Goal: Transaction & Acquisition: Purchase product/service

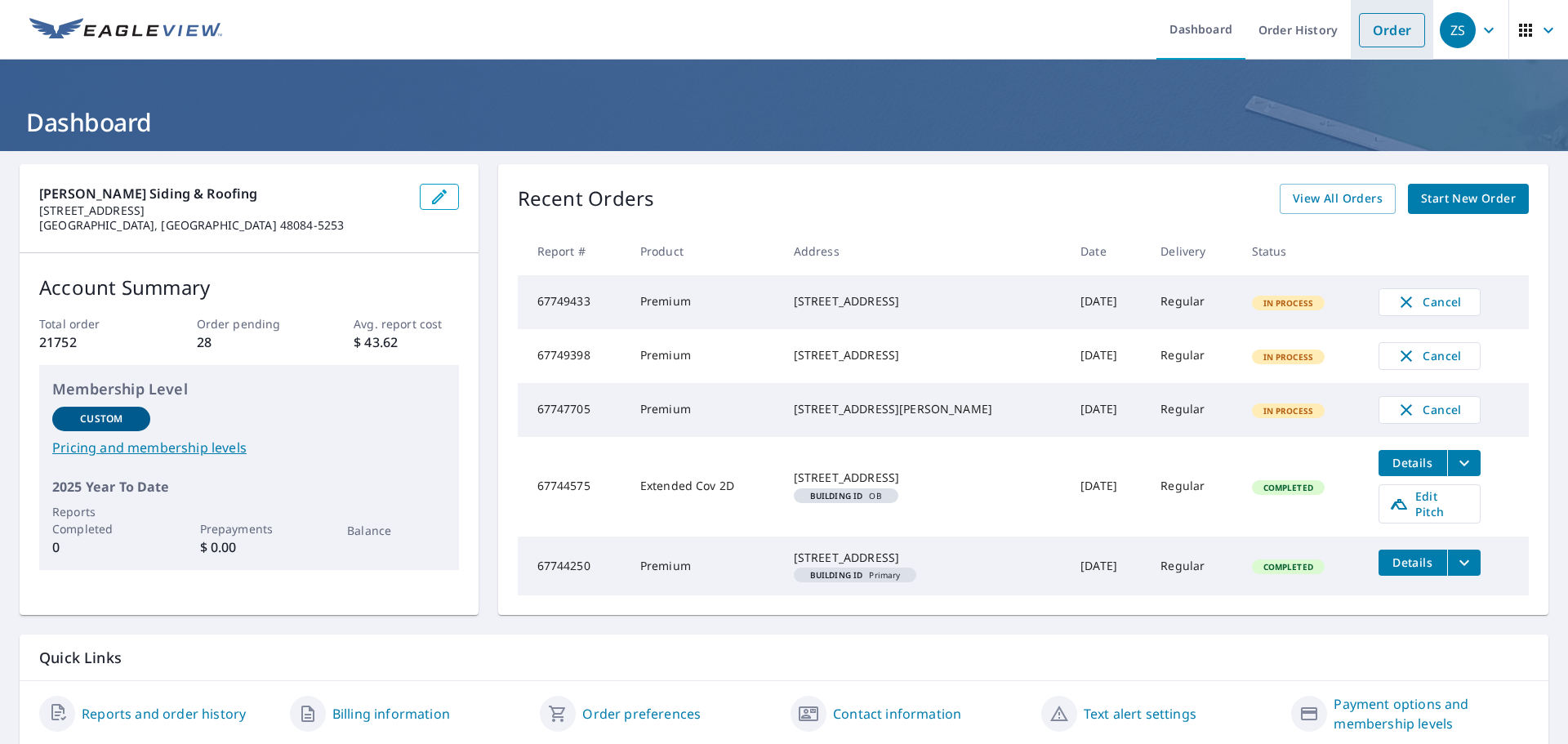
click at [1362, 40] on link "Order" at bounding box center [1392, 30] width 66 height 34
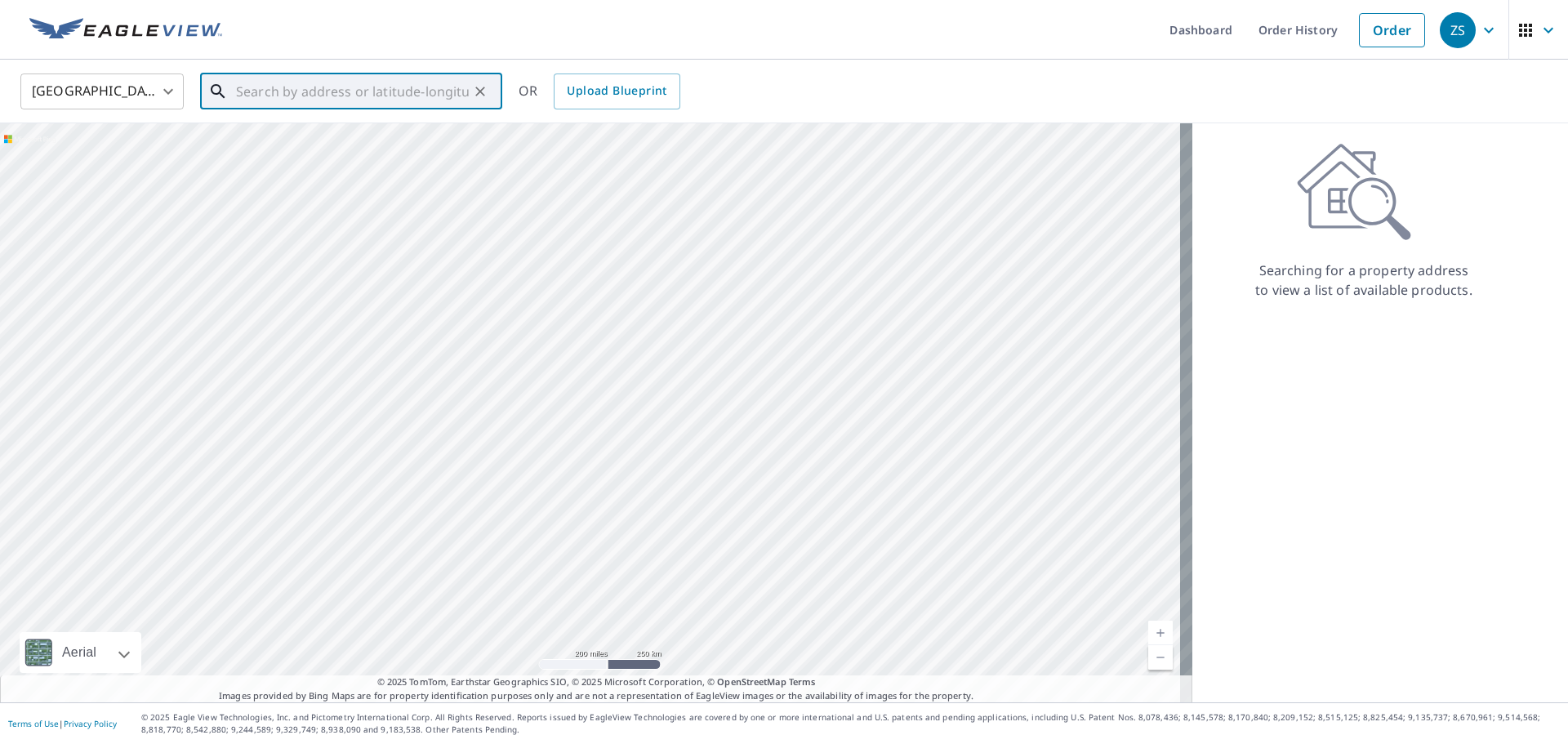
paste input "[STREET_ADDRESS][PERSON_NAME]"
click at [379, 154] on p "[PERSON_NAME], MI 48843" at bounding box center [361, 156] width 257 height 16
type input "[STREET_ADDRESS][PERSON_NAME]"
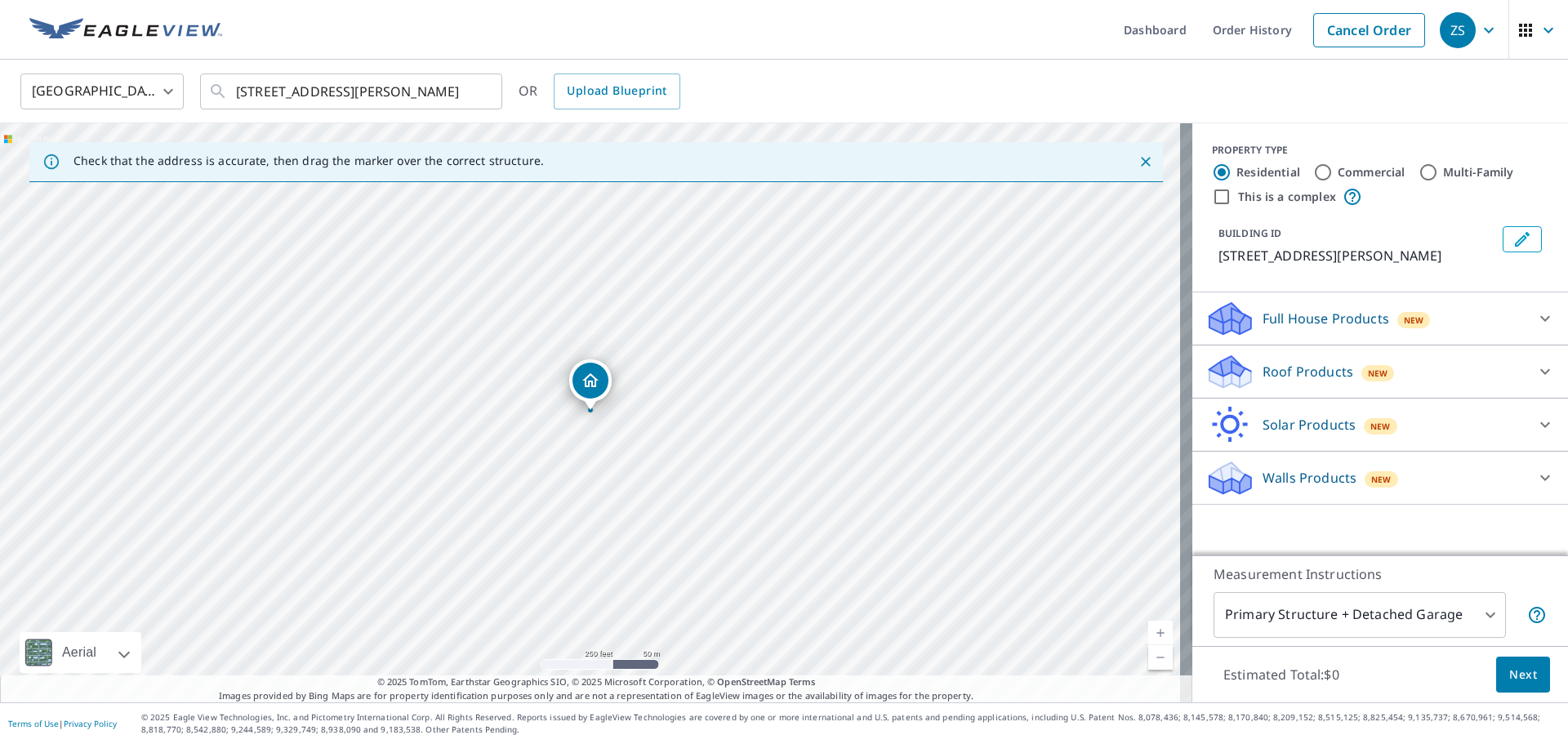
click at [1507, 357] on div "Roof Products New" at bounding box center [1366, 372] width 320 height 38
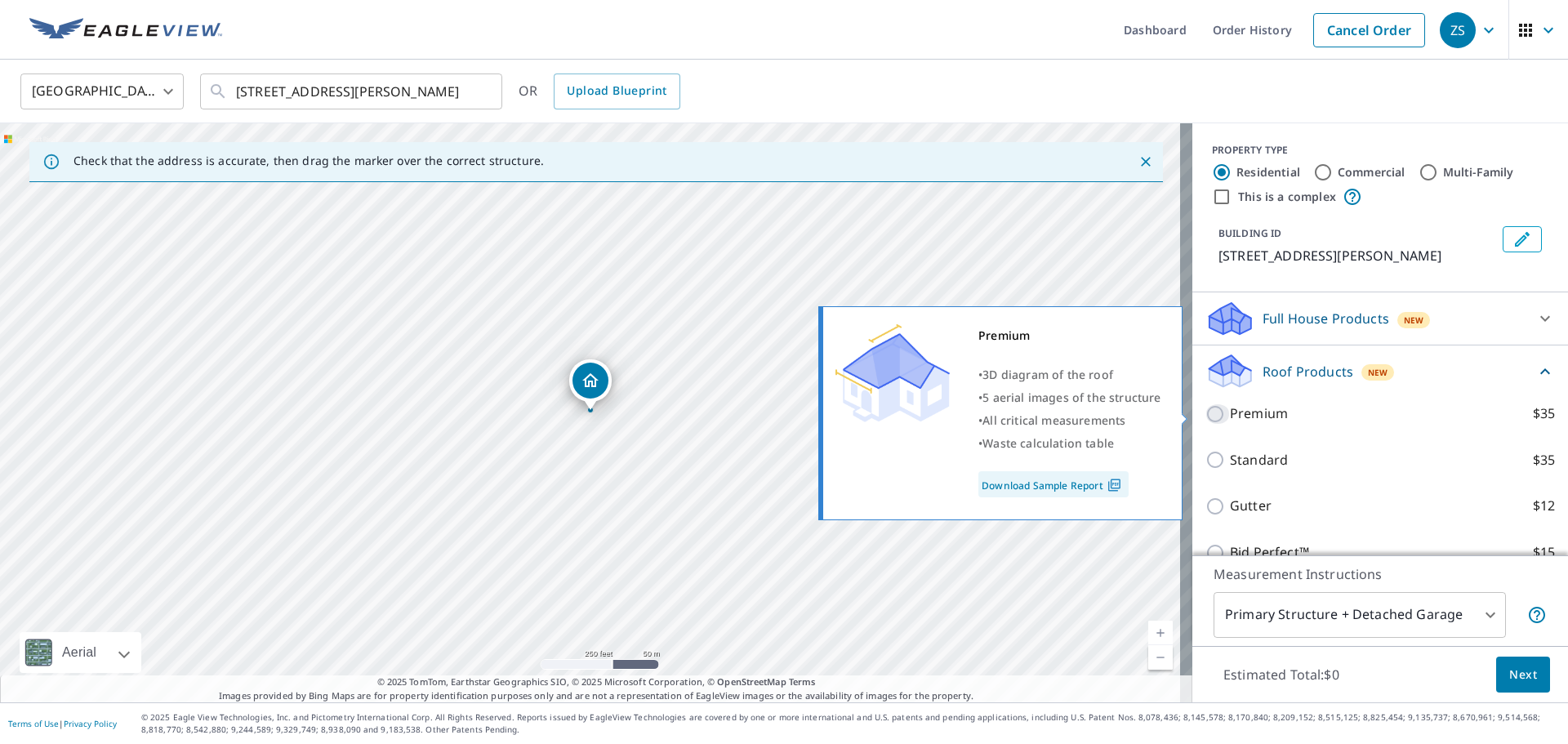
click at [1206, 415] on input "Premium $35" at bounding box center [1217, 414] width 24 height 20
checkbox input "true"
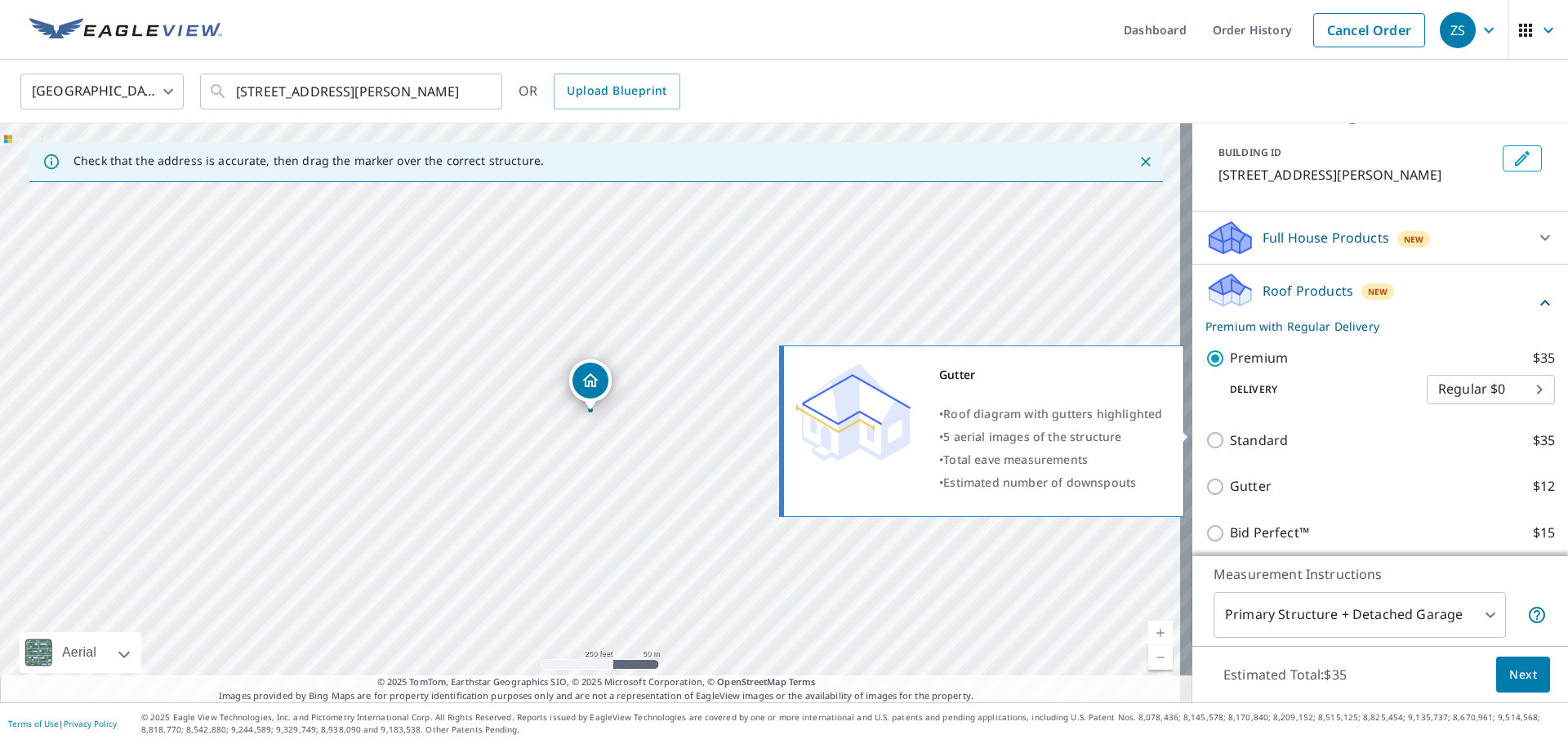
scroll to position [137, 0]
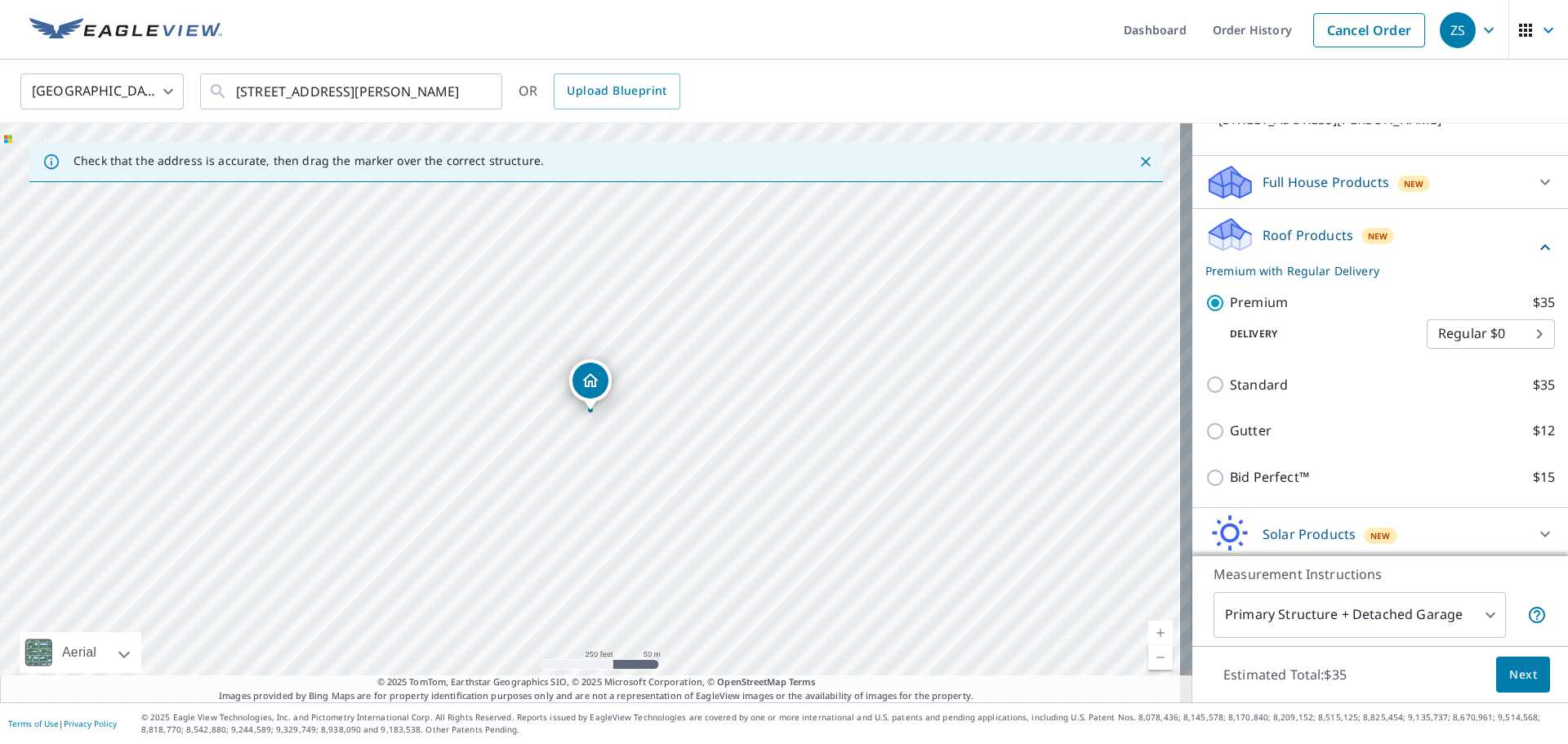
click at [1481, 615] on body "ZS ZS Dashboard Order History Cancel Order ZS [GEOGRAPHIC_DATA] [GEOGRAPHIC_DAT…" at bounding box center [784, 372] width 1568 height 744
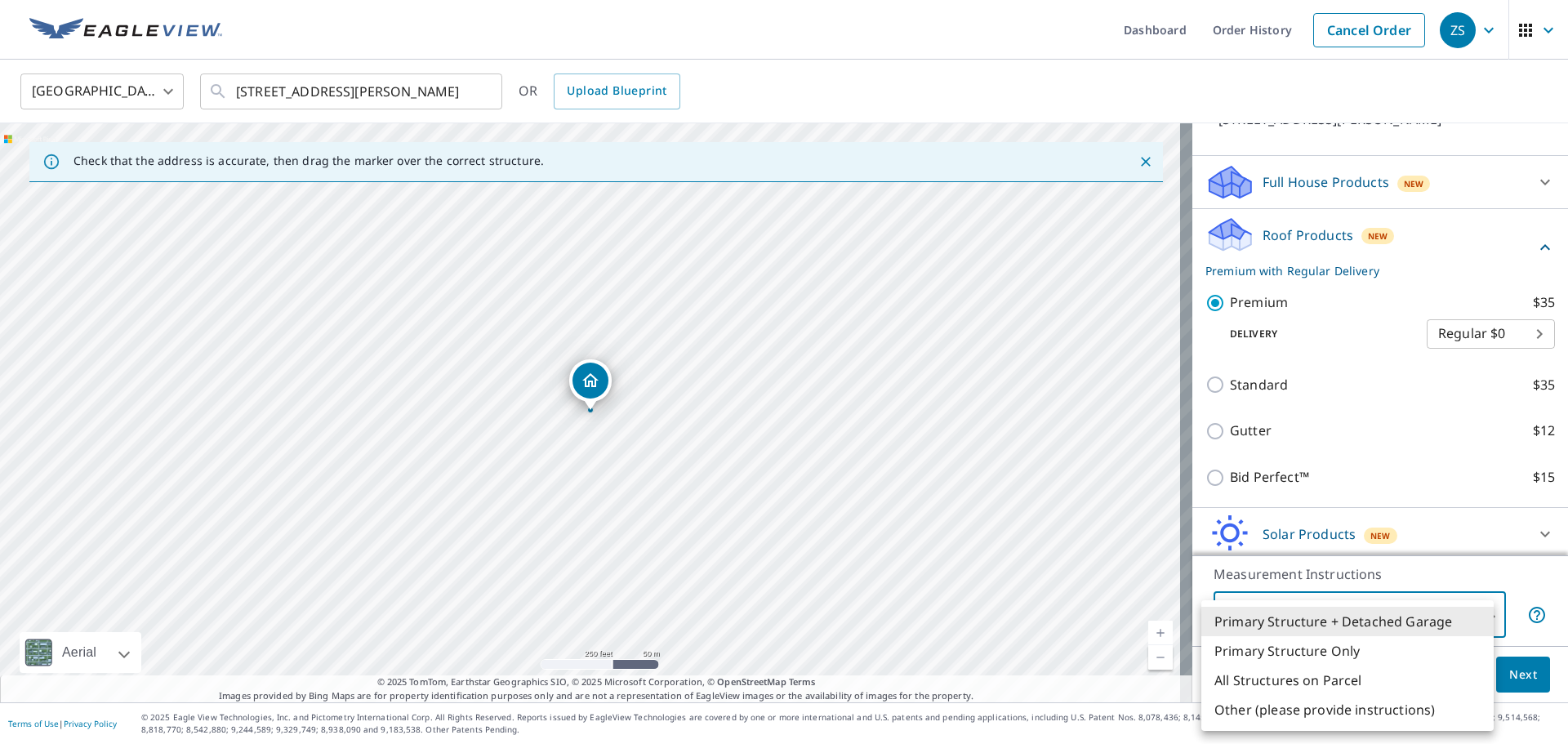
click at [1446, 683] on li "All Structures on Parcel" at bounding box center [1347, 680] width 293 height 30
type input "3"
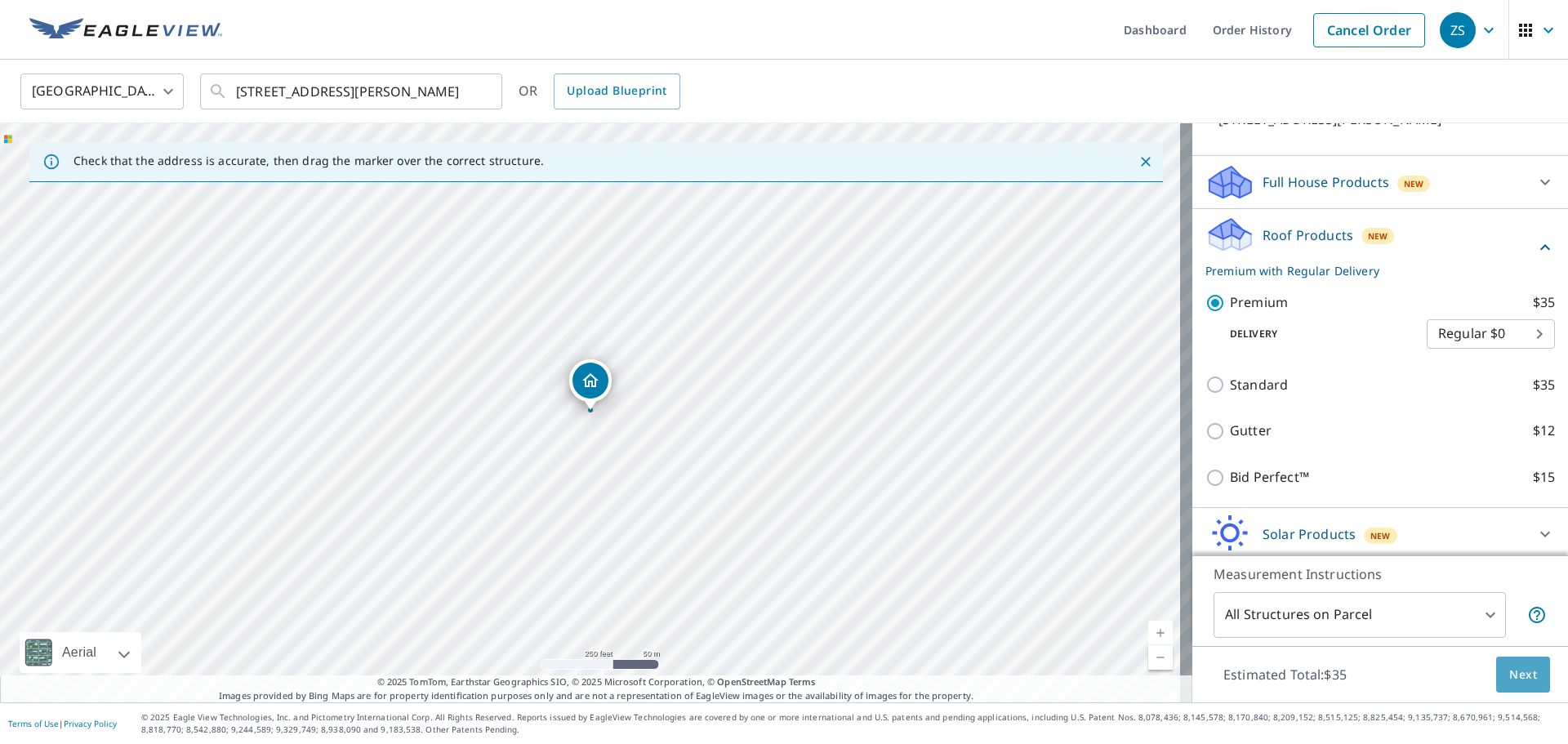
click at [1509, 678] on span "Next" at bounding box center [1523, 675] width 28 height 21
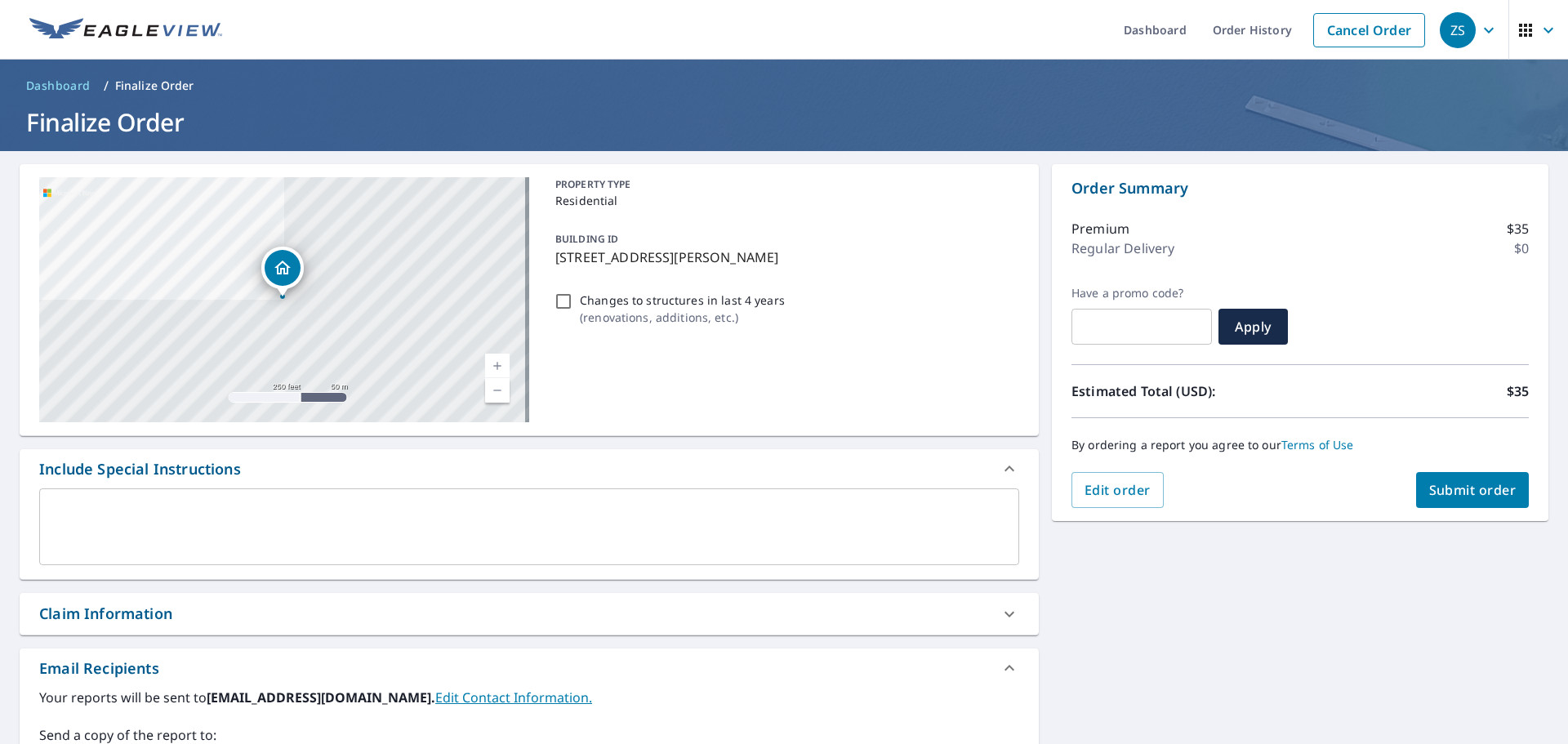
scroll to position [272, 0]
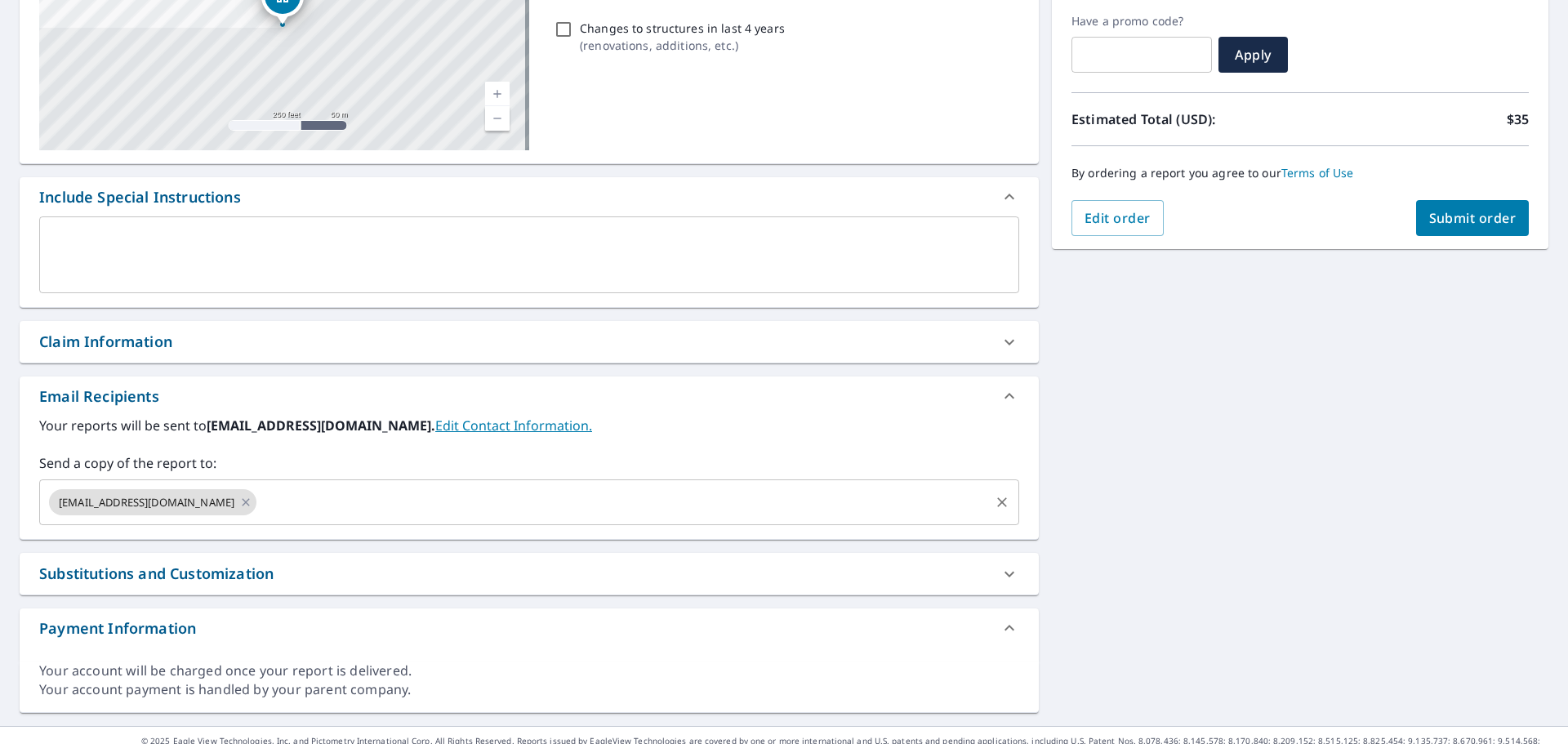
click at [487, 504] on input "text" at bounding box center [623, 503] width 728 height 31
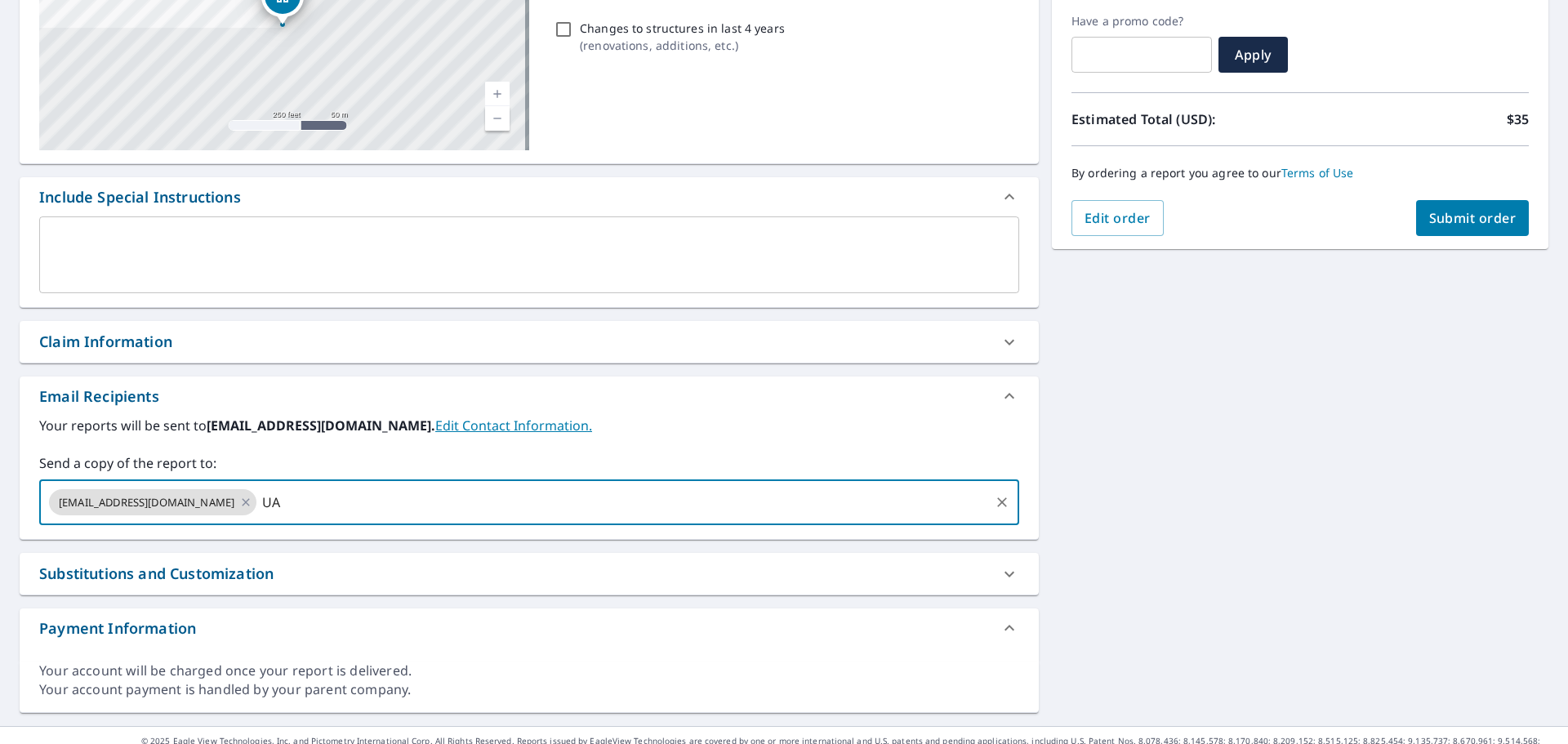
type input "U"
type input "[EMAIL_ADDRESS][DOMAIN_NAME]"
click at [390, 495] on div "[EMAIL_ADDRESS][DOMAIN_NAME]" at bounding box center [365, 502] width 208 height 26
click at [452, 497] on icon at bounding box center [458, 503] width 13 height 18
checkbox input "true"
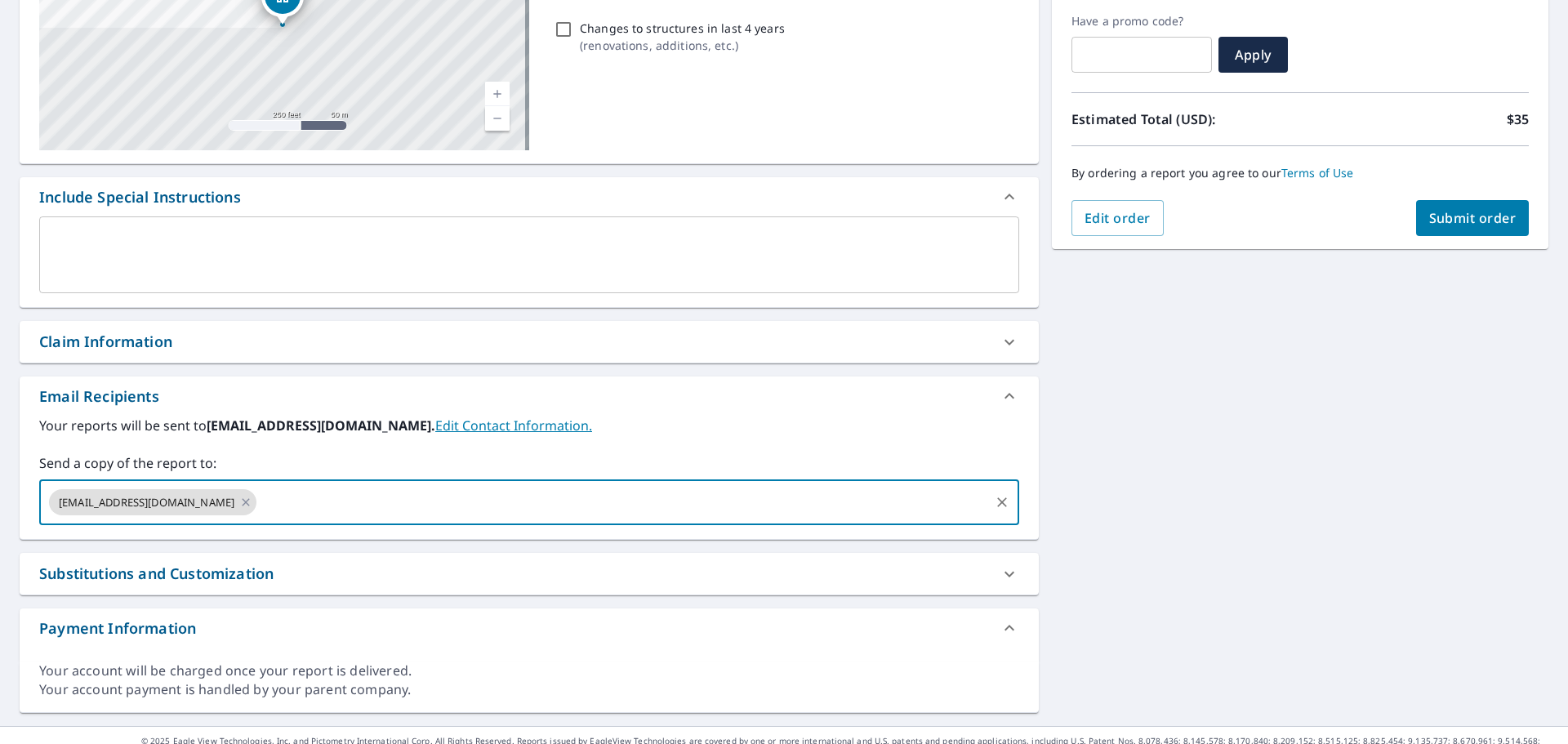
click at [409, 508] on input "text" at bounding box center [623, 503] width 728 height 31
type input "[EMAIL_ADDRESS][DOMAIN_NAME]"
checkbox input "true"
type input "[PERSON_NAME]"
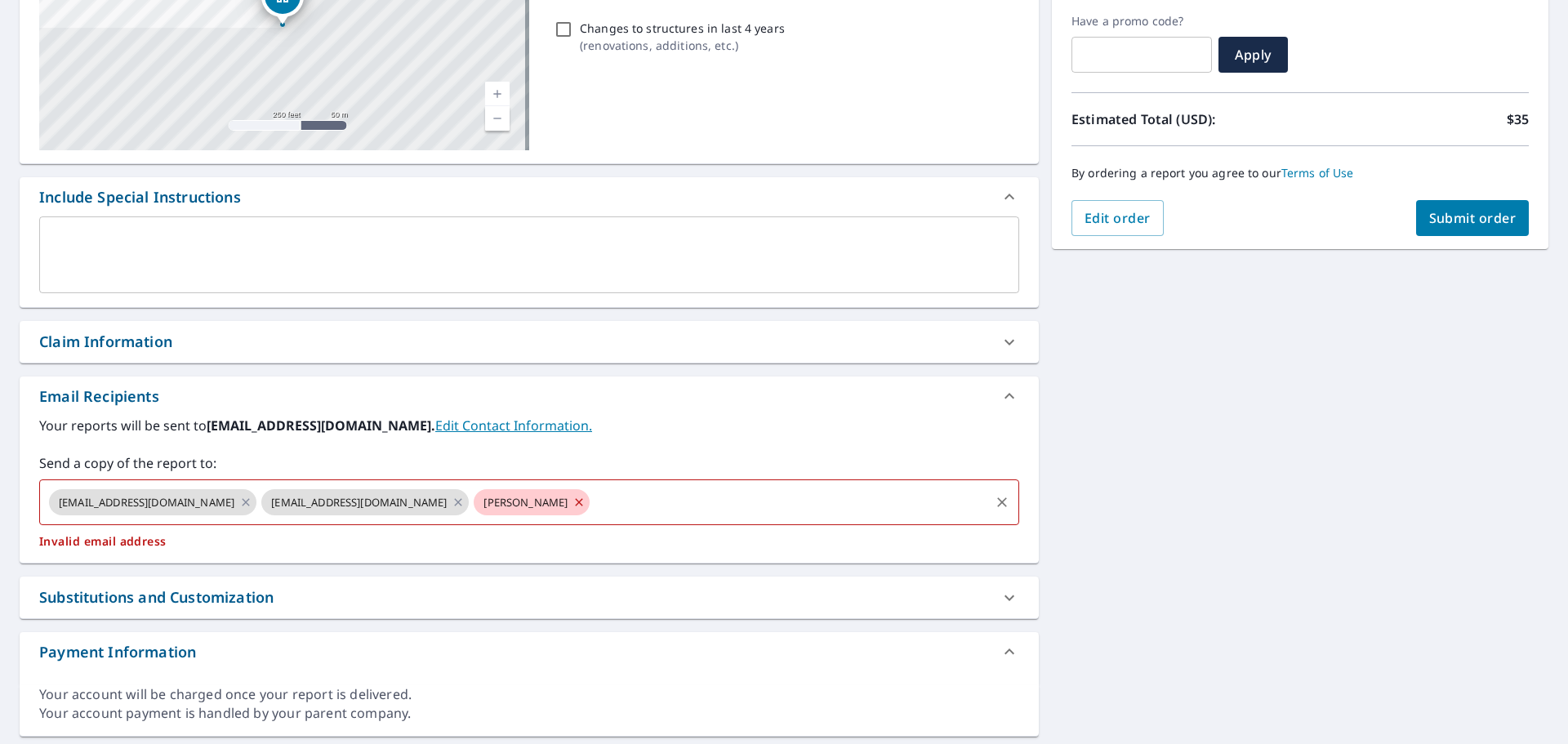
click at [572, 509] on icon at bounding box center [578, 503] width 13 height 18
checkbox input "true"
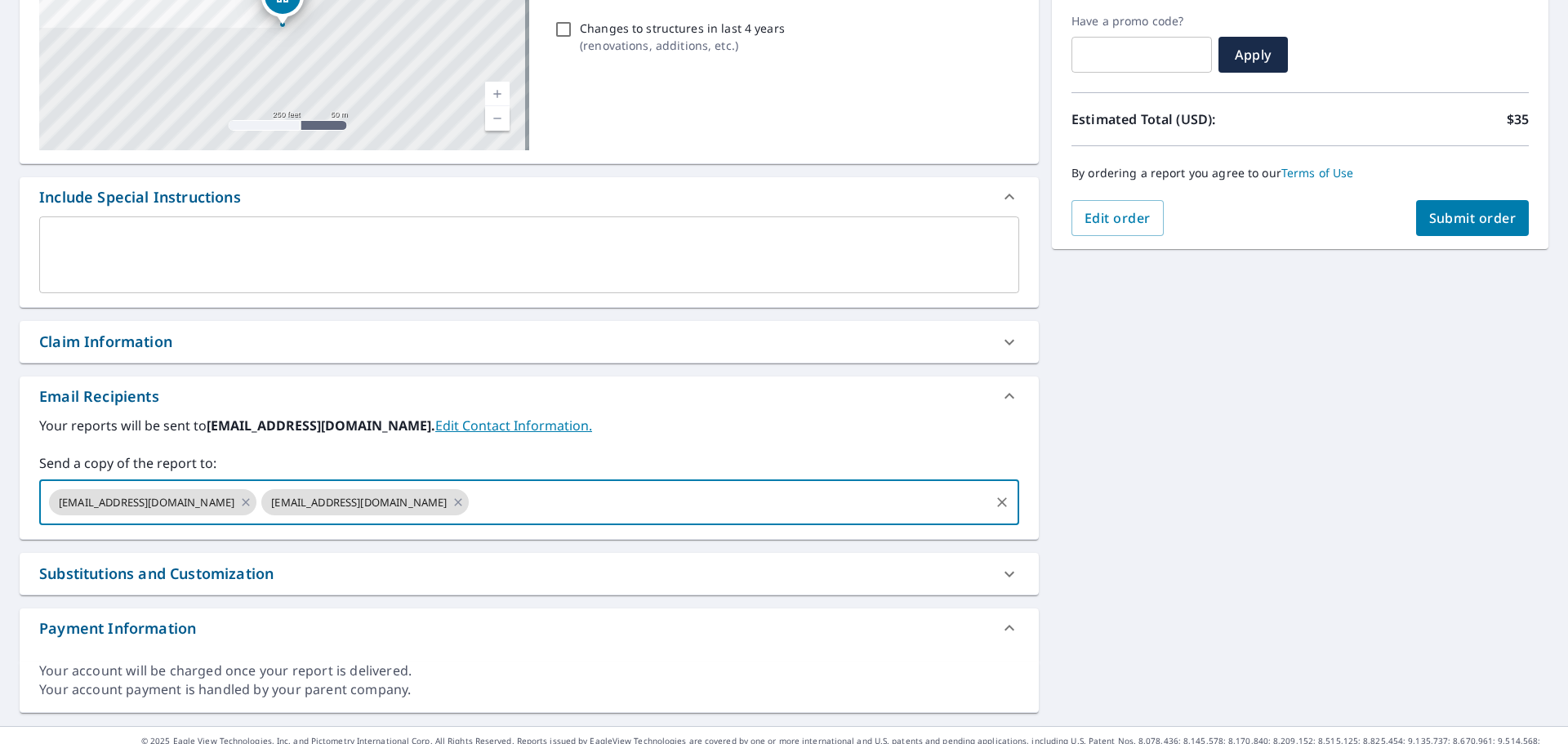
click at [471, 506] on input "text" at bounding box center [728, 503] width 516 height 31
type input "[DOMAIN_NAME][EMAIL_ADDRESS][DOMAIN_NAME]"
click at [713, 555] on div "Substitutions and Customization" at bounding box center [530, 574] width 1019 height 42
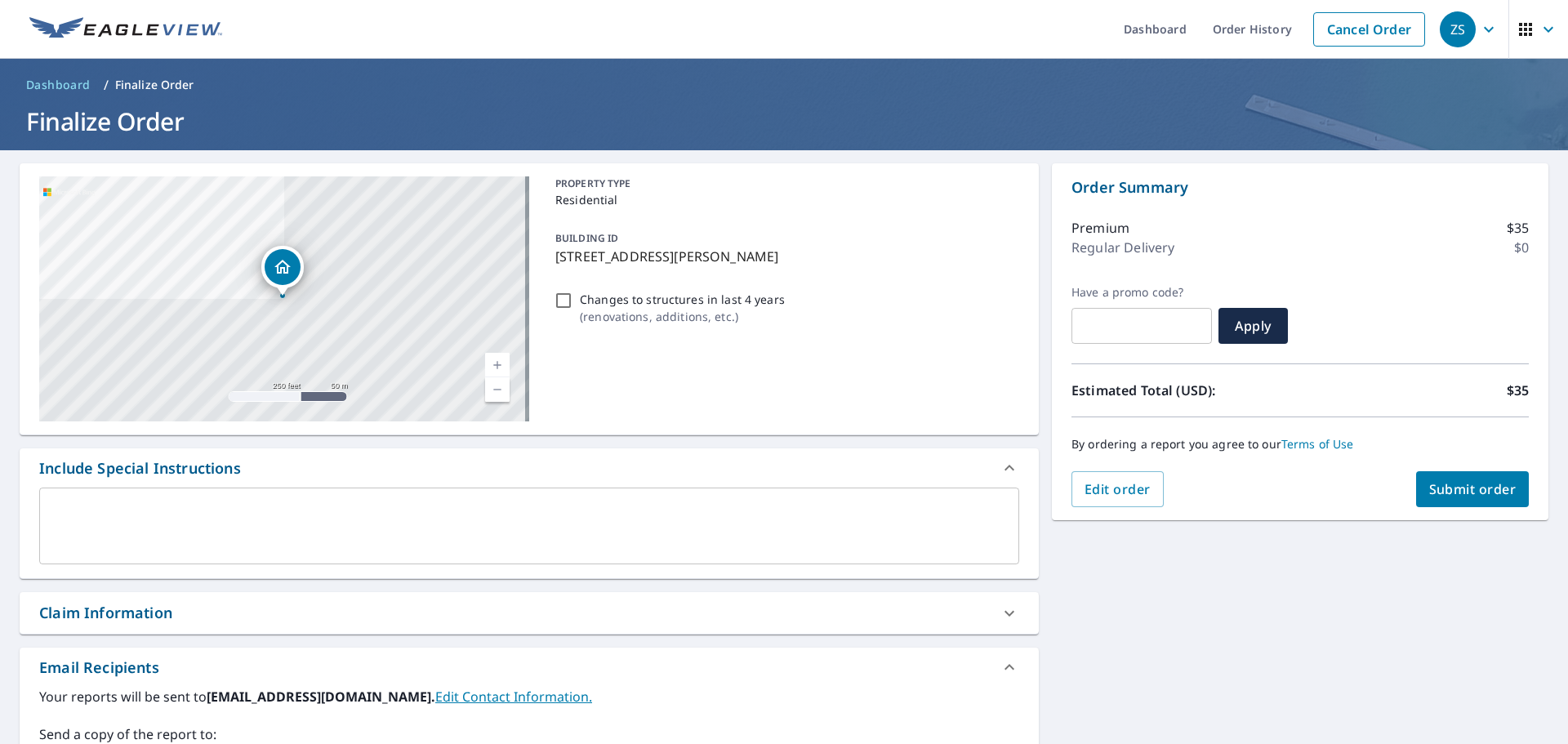
scroll to position [0, 0]
click at [1486, 489] on span "Submit order" at bounding box center [1472, 490] width 88 height 18
checkbox input "true"
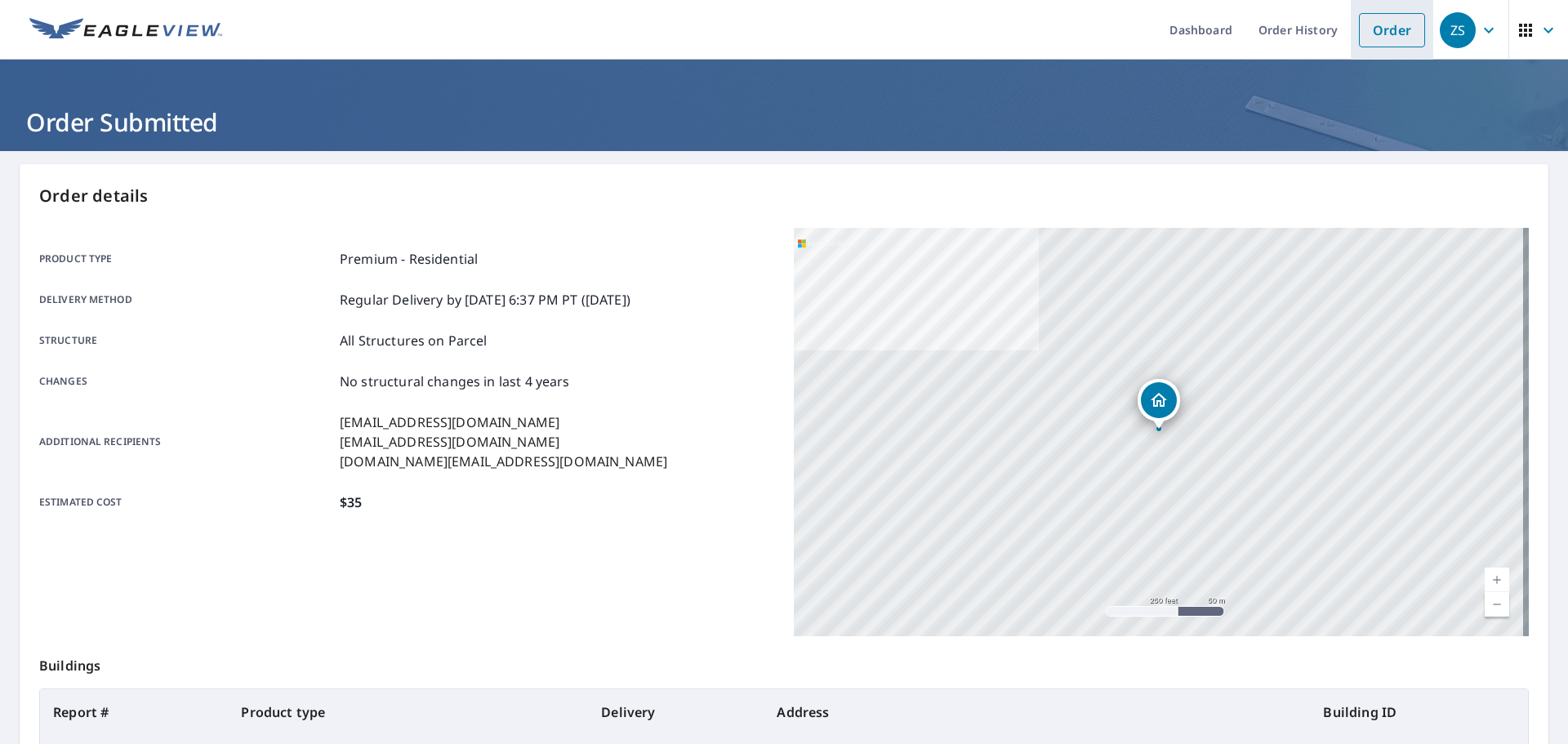
click at [1376, 33] on link "Order" at bounding box center [1392, 30] width 66 height 34
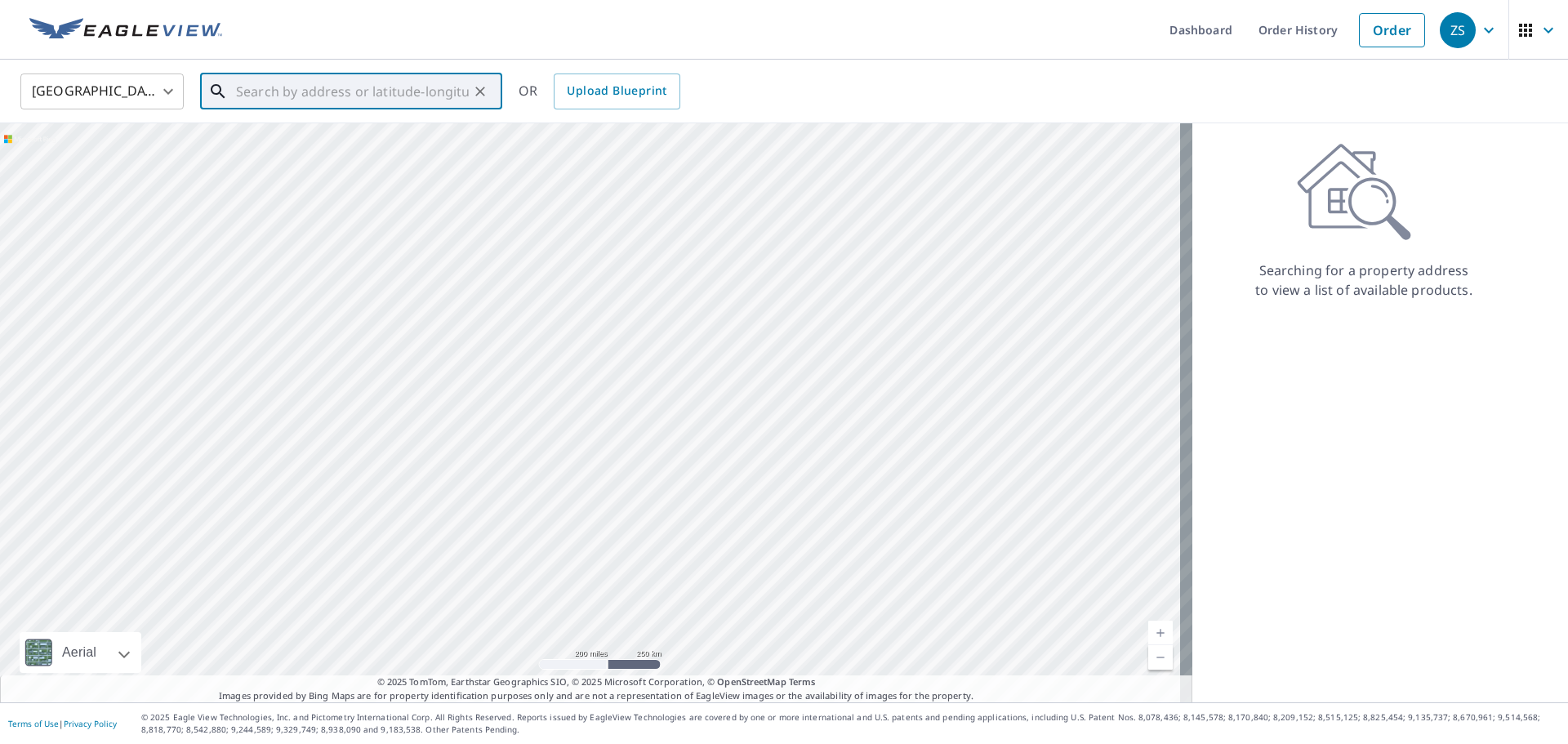
paste input "[STREET_ADDRESS][PERSON_NAME]"
click at [366, 145] on span "[STREET_ADDRESS]" at bounding box center [361, 139] width 257 height 20
type input "[STREET_ADDRESS][PERSON_NAME]"
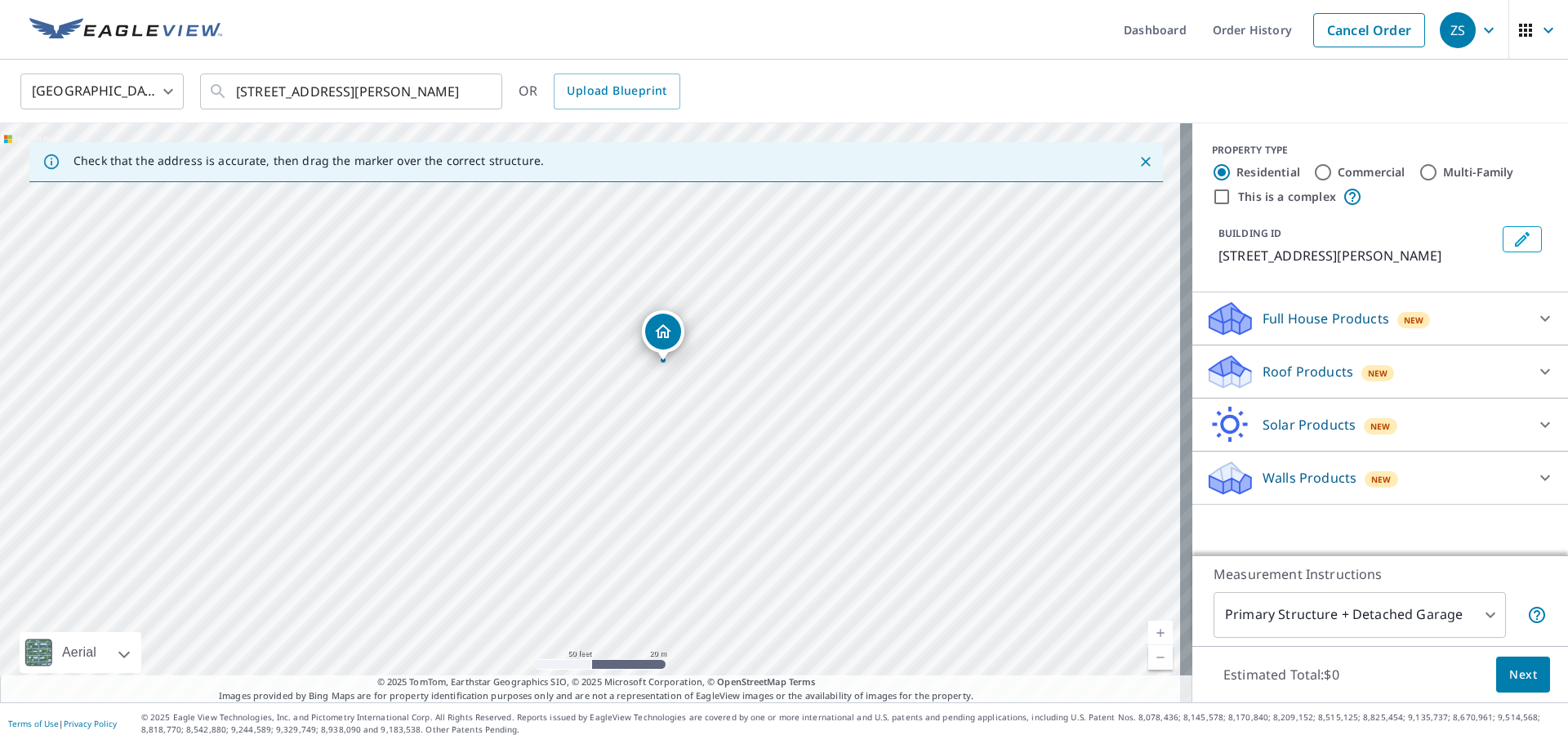
drag, startPoint x: 633, startPoint y: 436, endPoint x: 1057, endPoint y: 458, distance: 424.6
click at [1057, 458] on div "[STREET_ADDRESS][PERSON_NAME]" at bounding box center [596, 412] width 1192 height 579
drag, startPoint x: 847, startPoint y: 469, endPoint x: 817, endPoint y: 537, distance: 74.3
click at [817, 537] on div "[STREET_ADDRESS][PERSON_NAME]" at bounding box center [596, 412] width 1192 height 579
click at [1449, 399] on div "Solar Products New Inform Essentials+ $47" at bounding box center [1380, 425] width 376 height 53
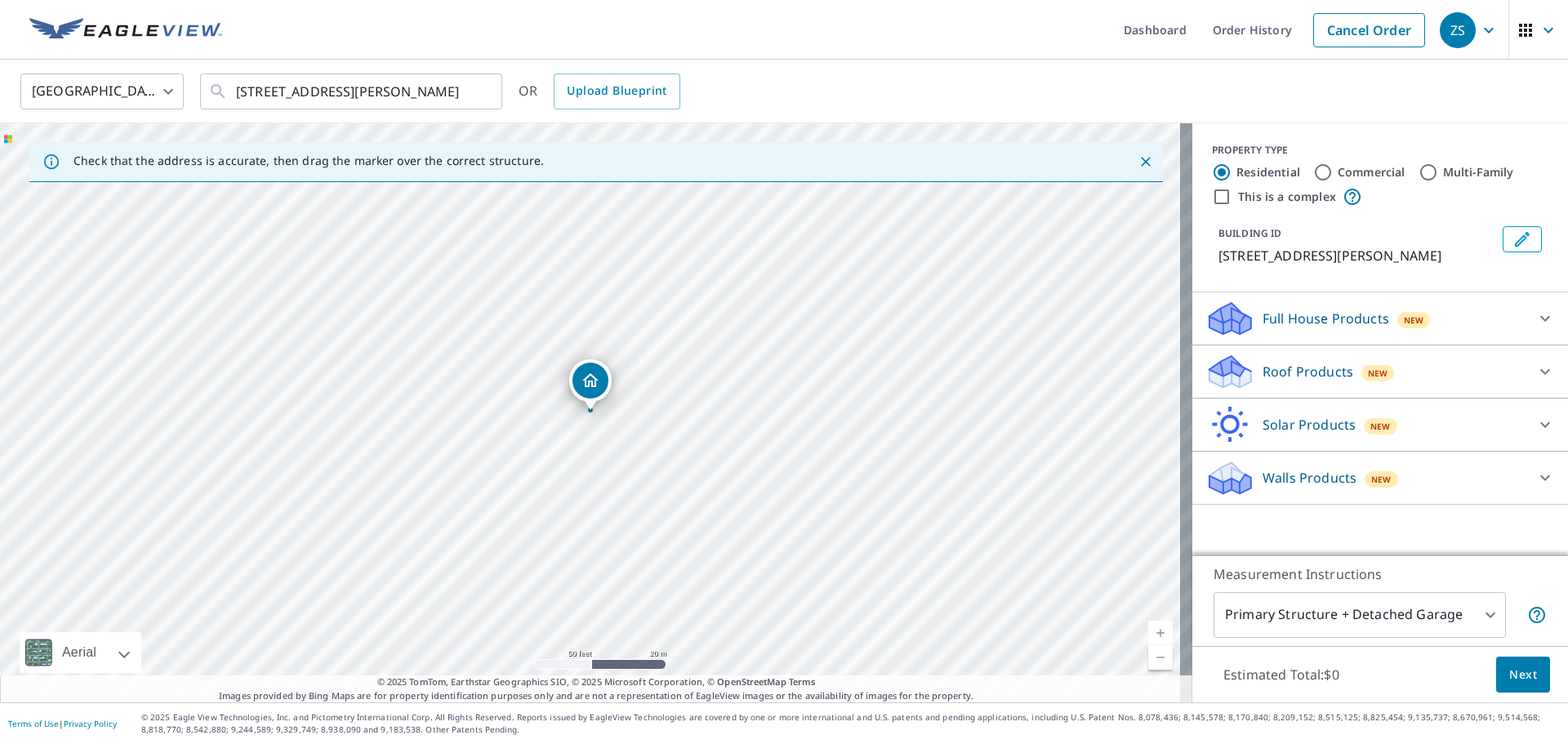
click at [1449, 391] on div "Roof Products New" at bounding box center [1366, 372] width 320 height 38
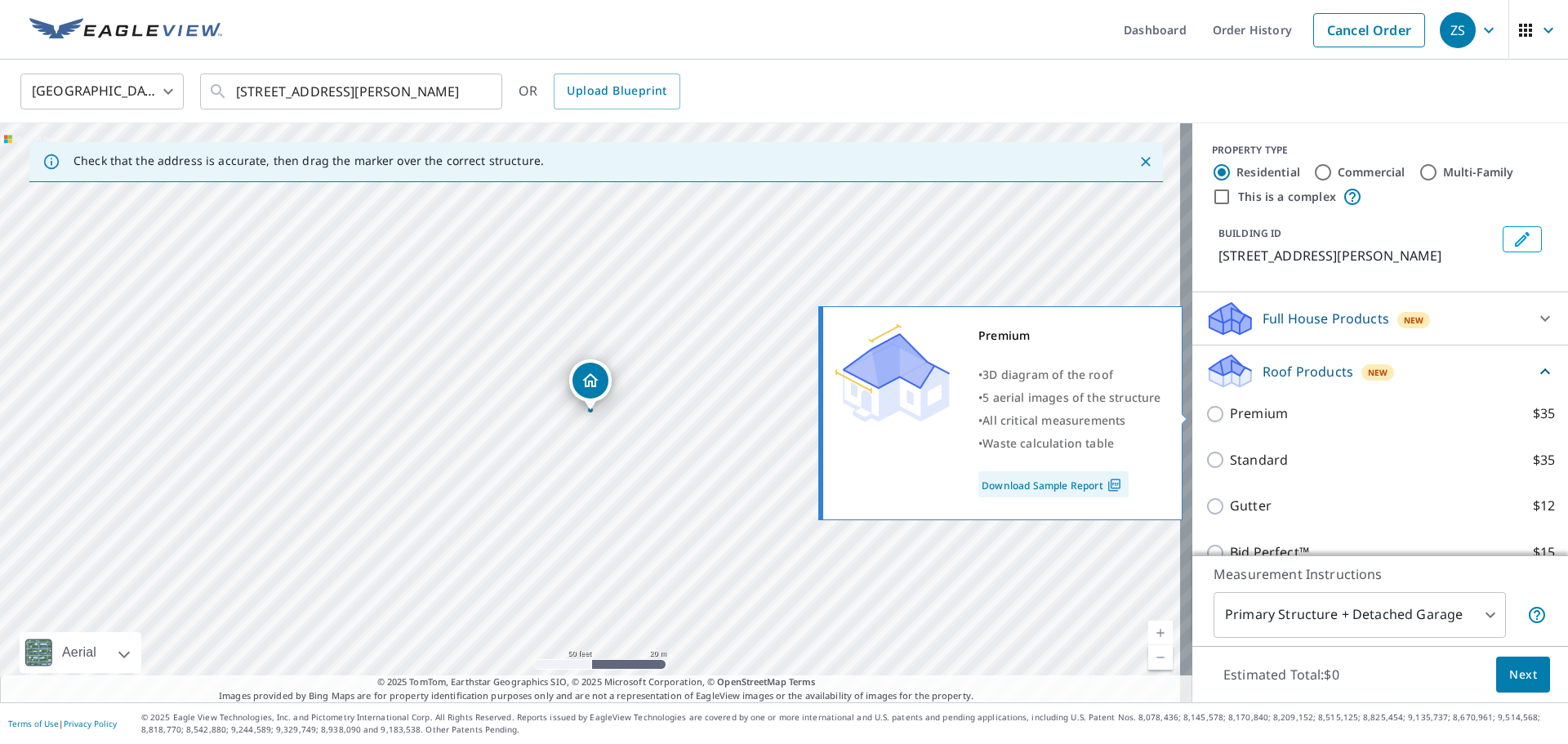
click at [1206, 410] on input "Premium $35" at bounding box center [1217, 414] width 24 height 20
checkbox input "true"
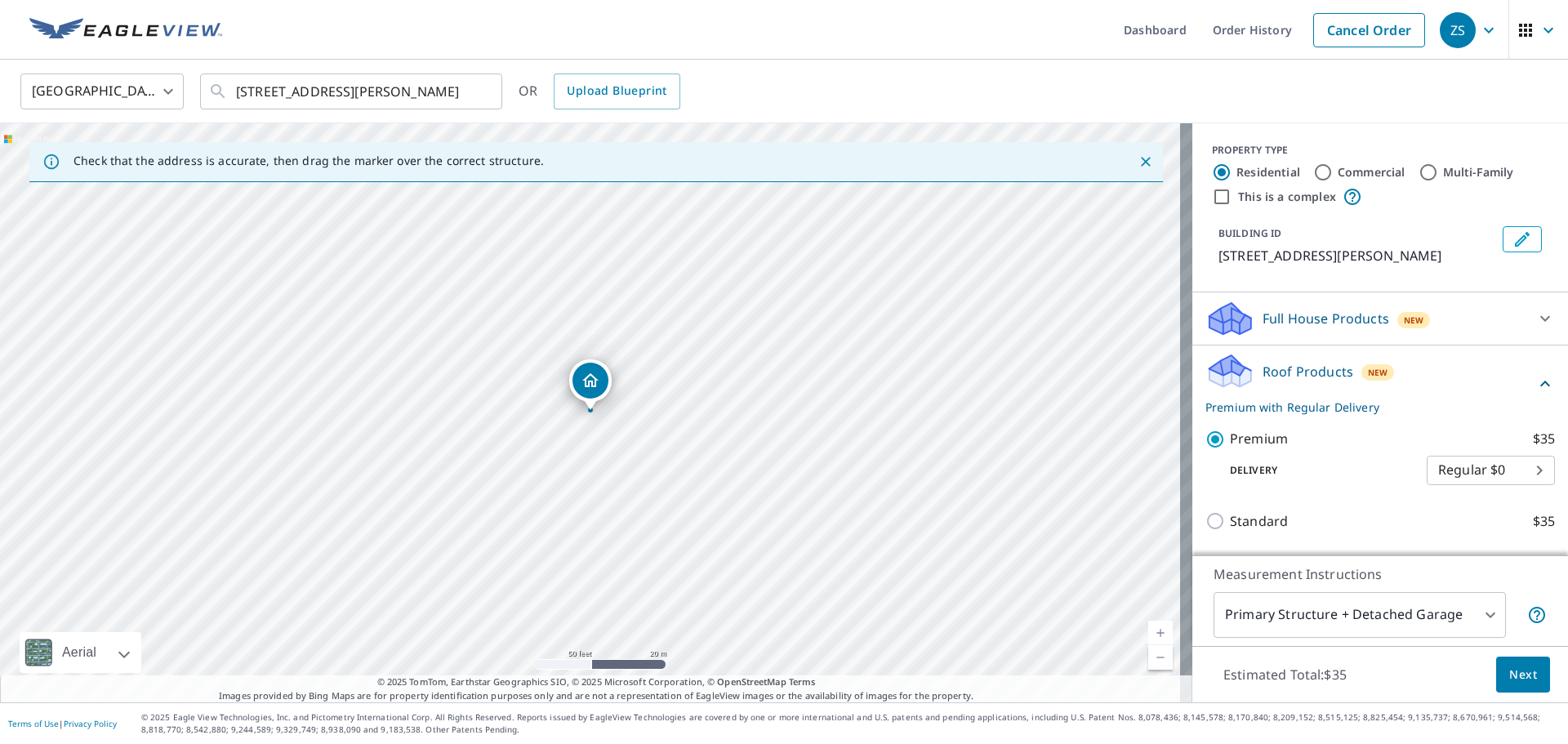
click at [1471, 621] on body "ZS ZS Dashboard Order History Cancel Order ZS [GEOGRAPHIC_DATA] [GEOGRAPHIC_DAT…" at bounding box center [784, 372] width 1568 height 744
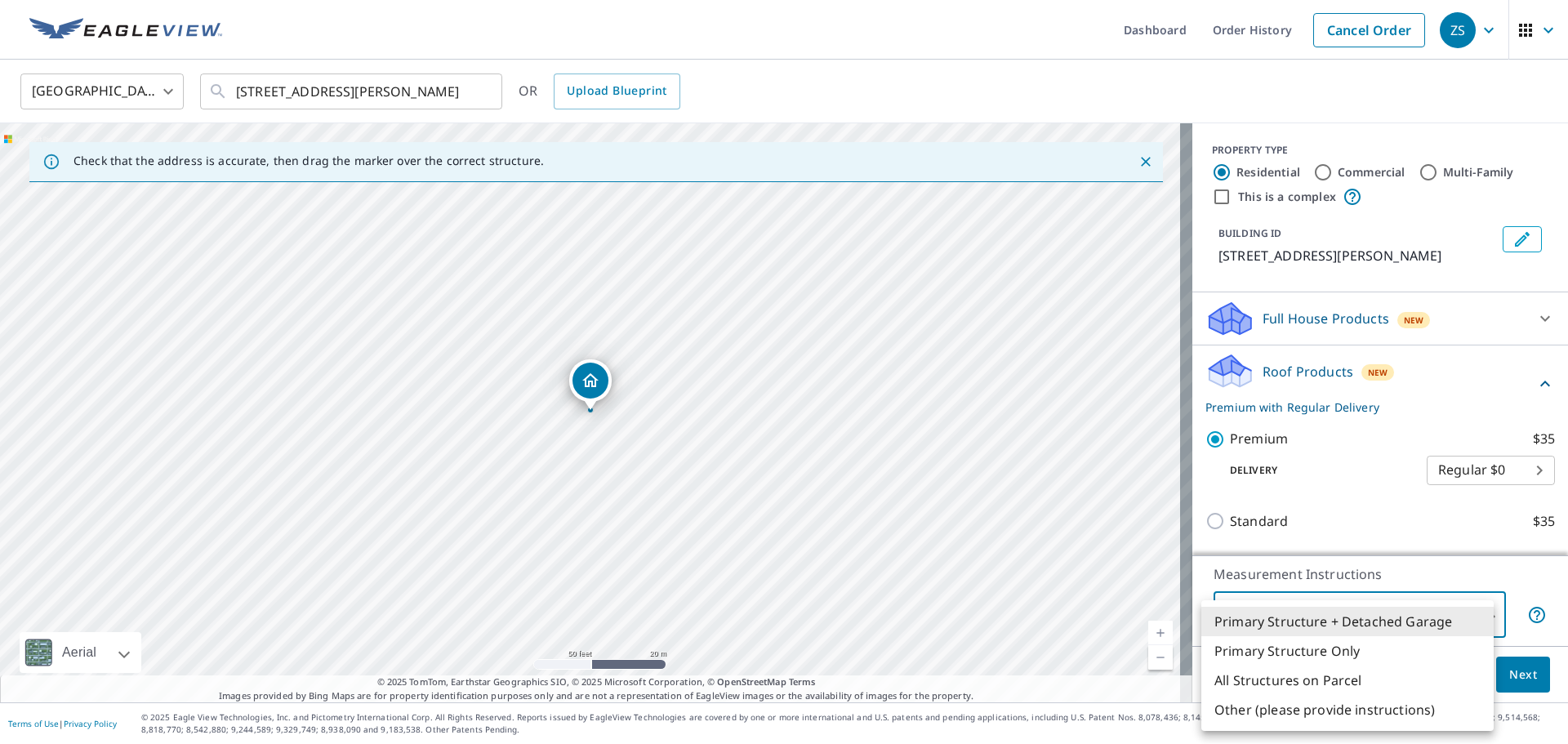
click at [1432, 671] on li "All Structures on Parcel" at bounding box center [1347, 680] width 293 height 30
type input "3"
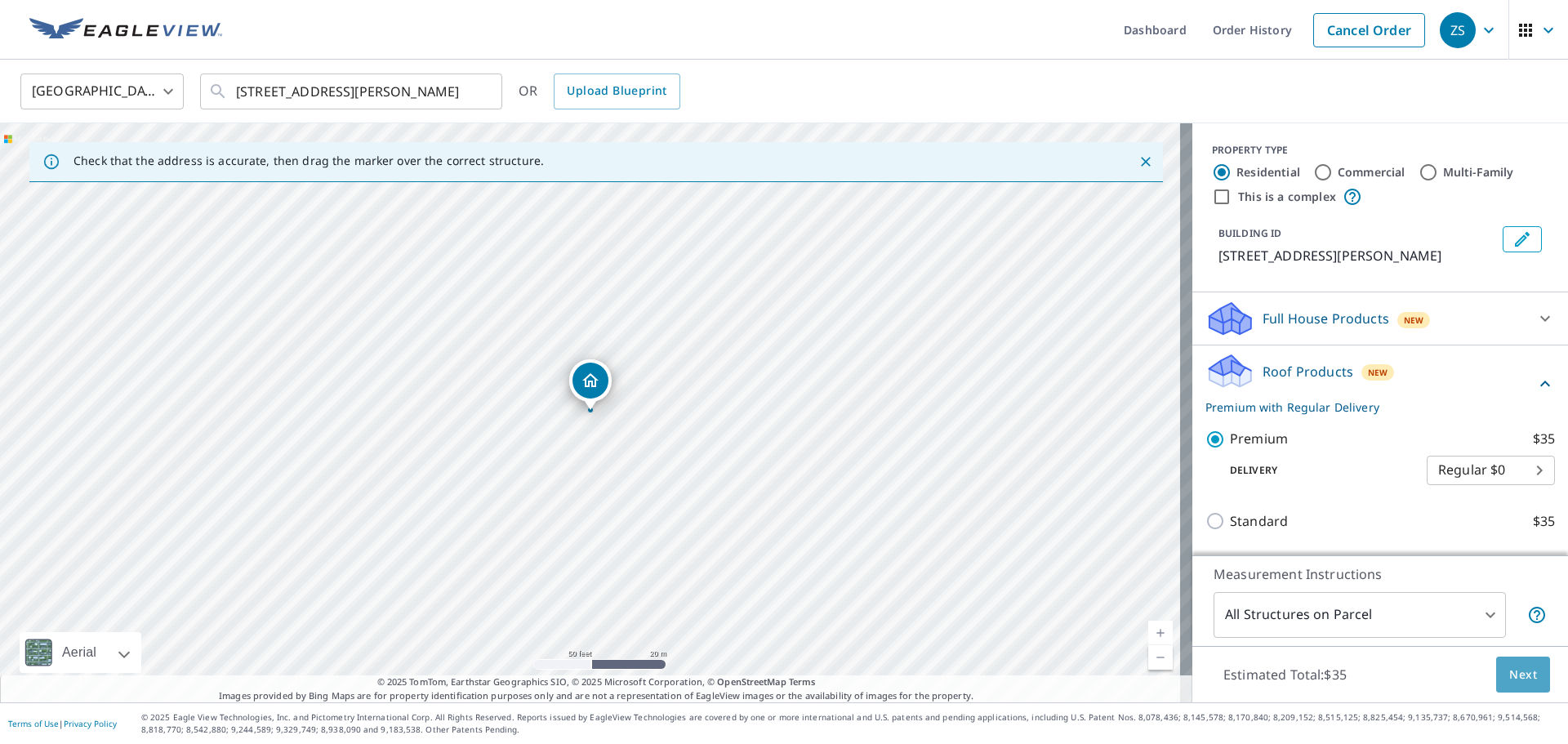
click at [1507, 689] on button "Next" at bounding box center [1524, 675] width 54 height 37
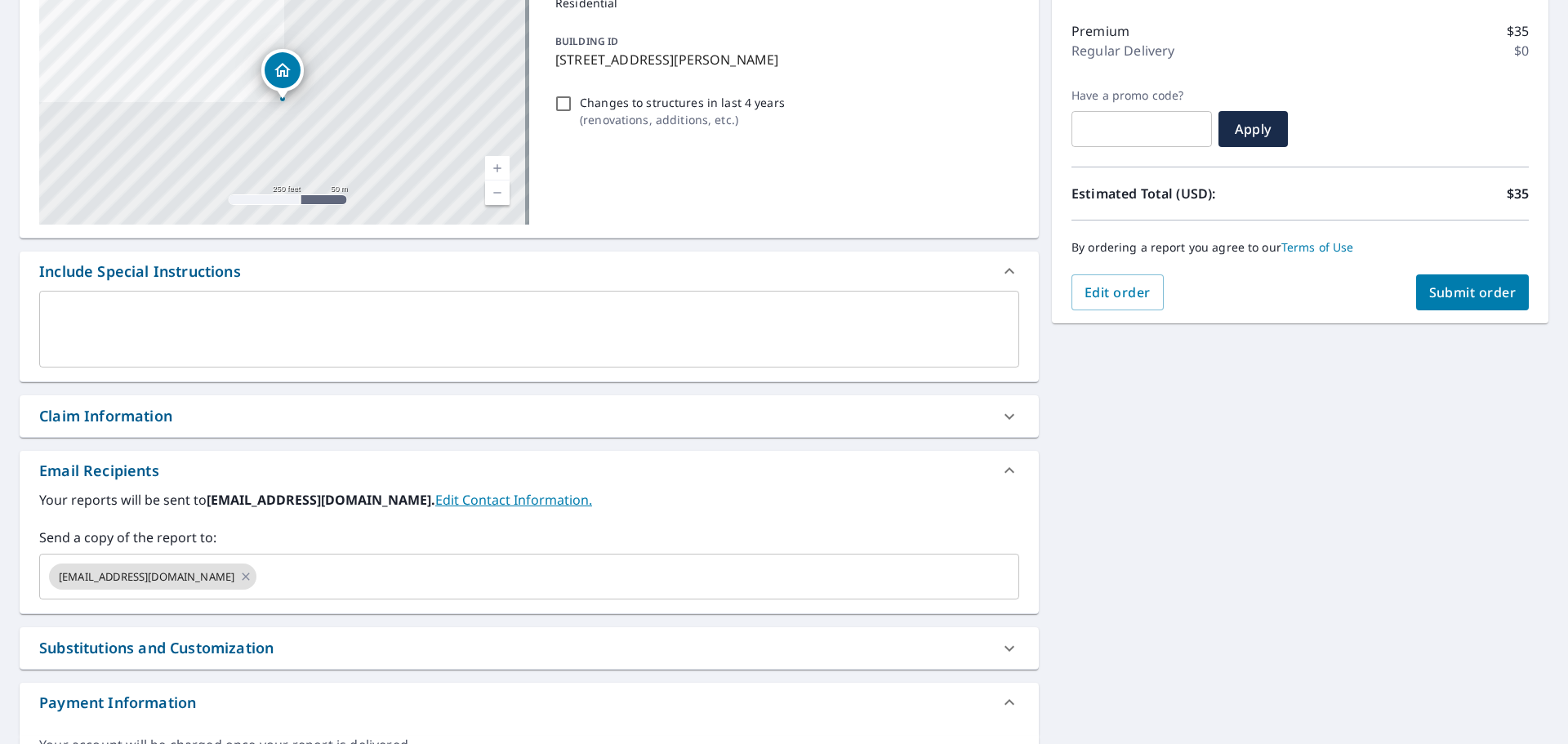
scroll to position [272, 0]
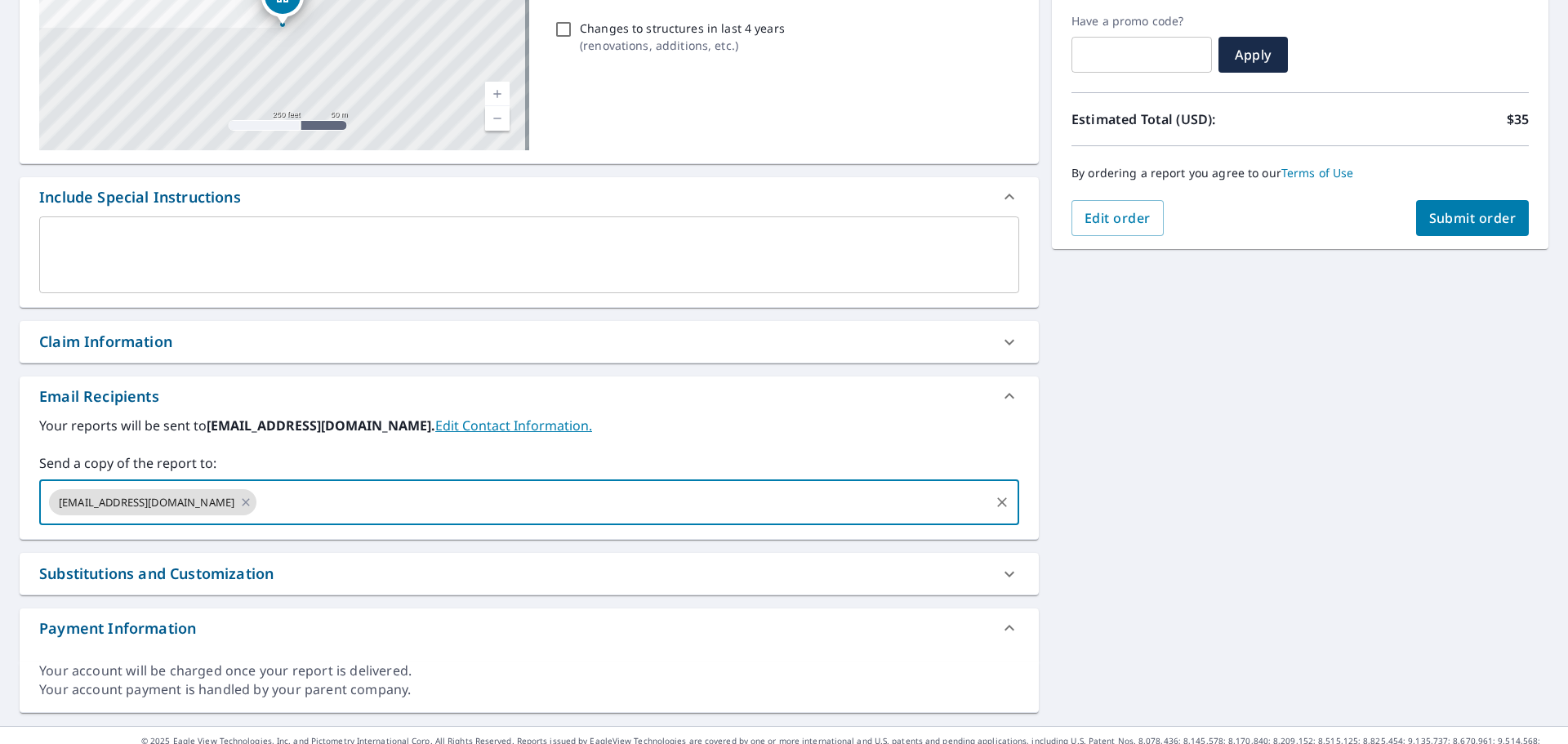
click at [713, 507] on input "text" at bounding box center [623, 503] width 728 height 31
type input "[EMAIL_ADDRESS][DOMAIN_NAME]"
checkbox input "true"
type input "[DOMAIN_NAME][EMAIL_ADDRESS][DOMAIN_NAME]"
click at [841, 535] on div "Your reports will be sent to [EMAIL_ADDRESS][DOMAIN_NAME]. Edit Contact Informa…" at bounding box center [530, 477] width 1019 height 123
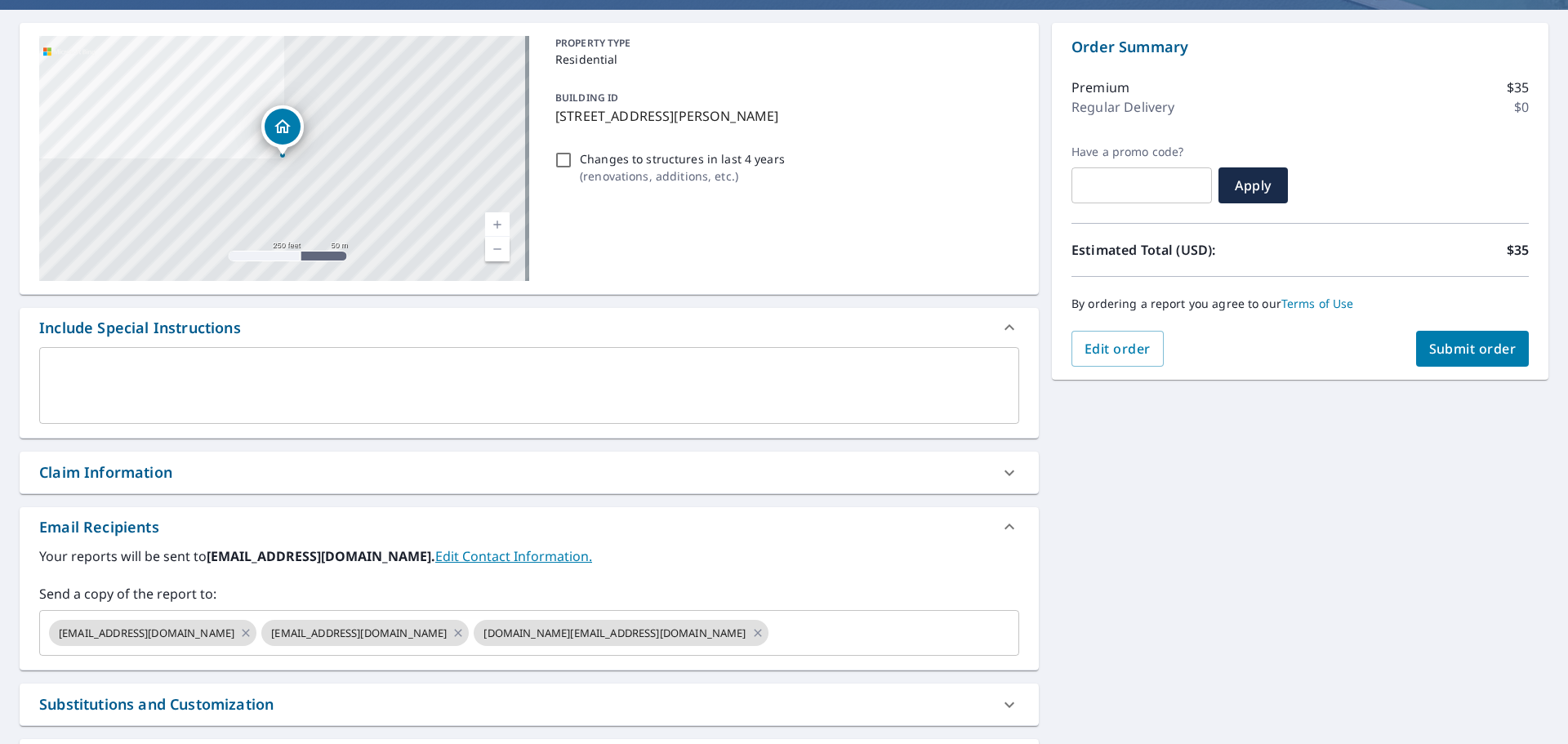
scroll to position [0, 0]
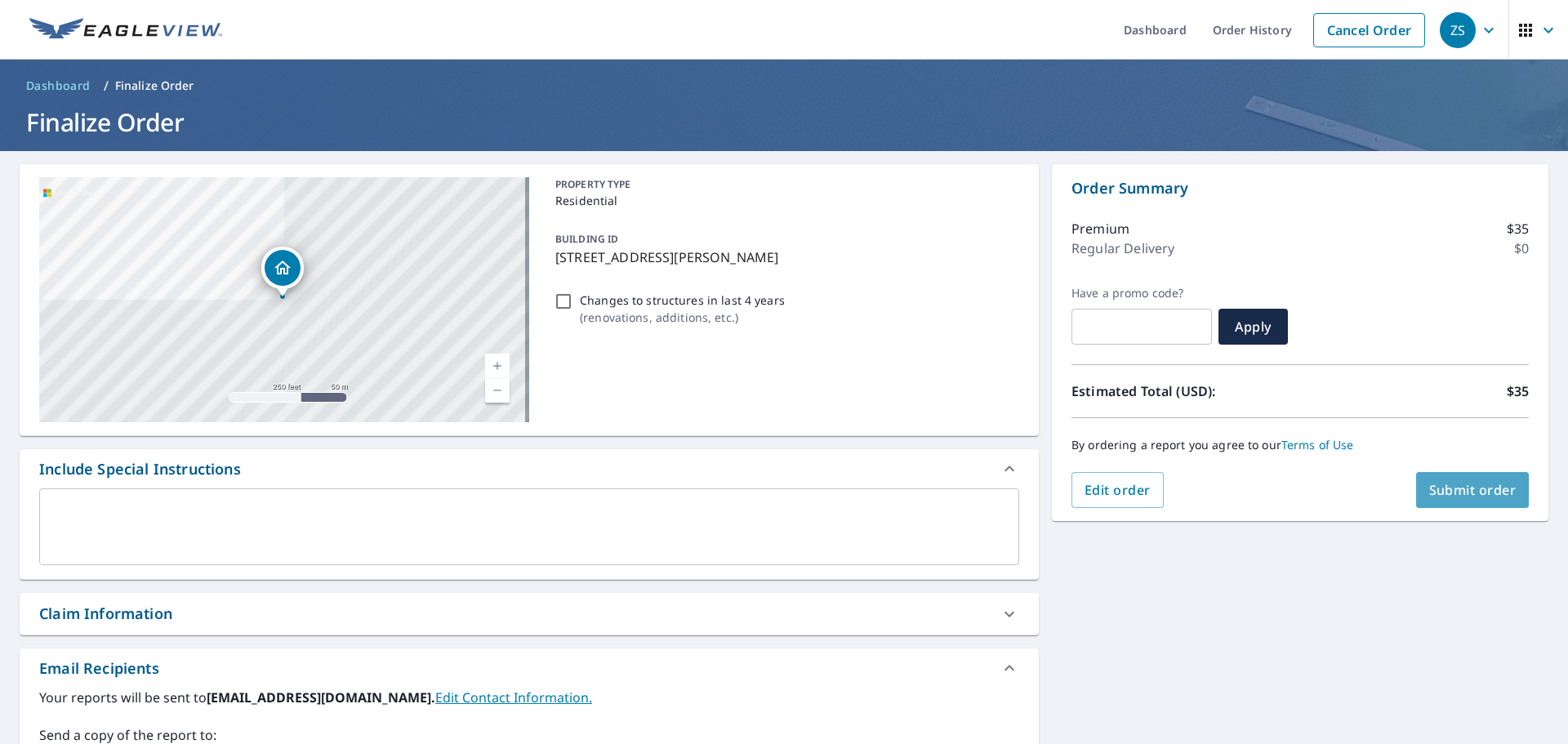
click at [1479, 496] on span "Submit order" at bounding box center [1472, 490] width 88 height 18
checkbox input "true"
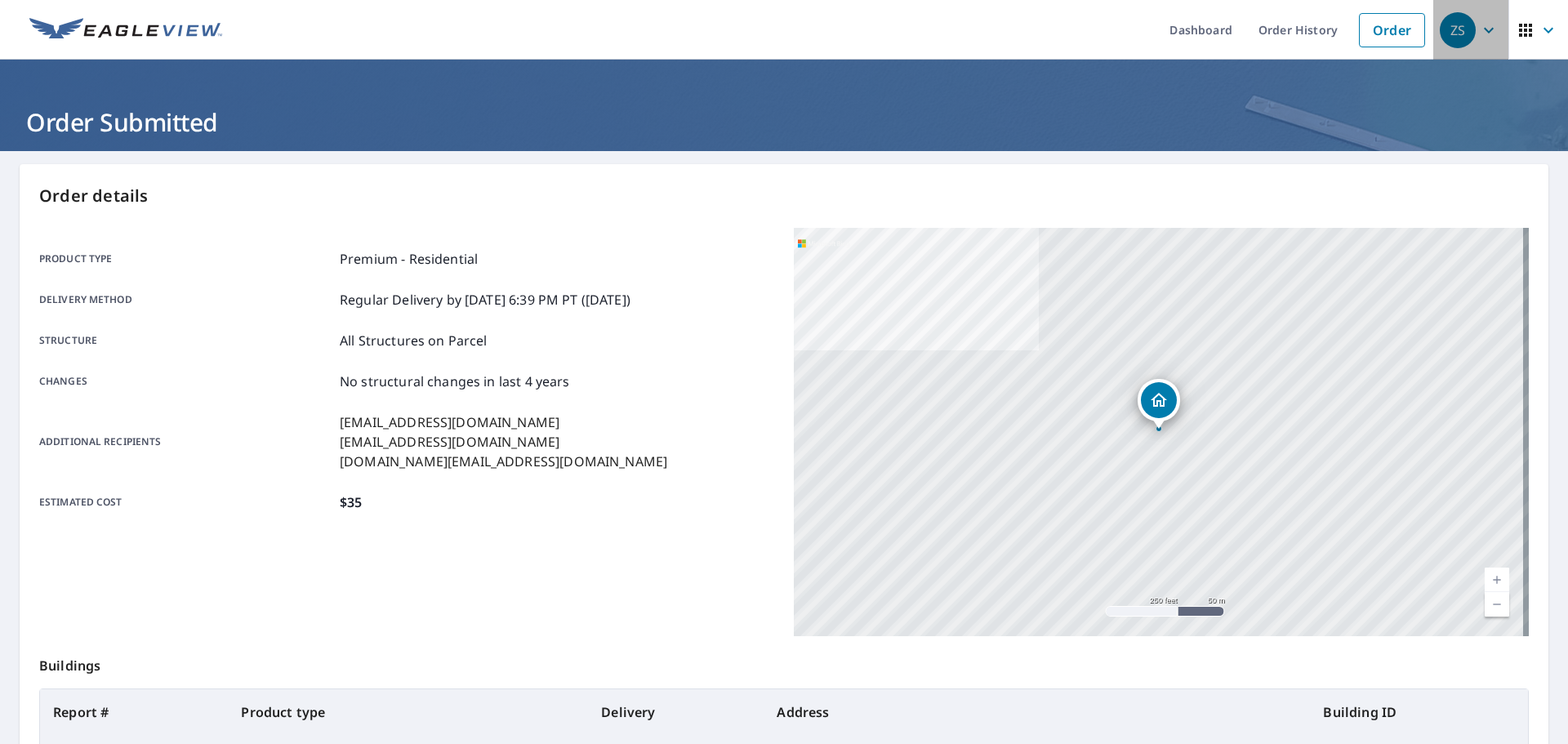
click at [1483, 33] on icon "button" at bounding box center [1489, 31] width 20 height 20
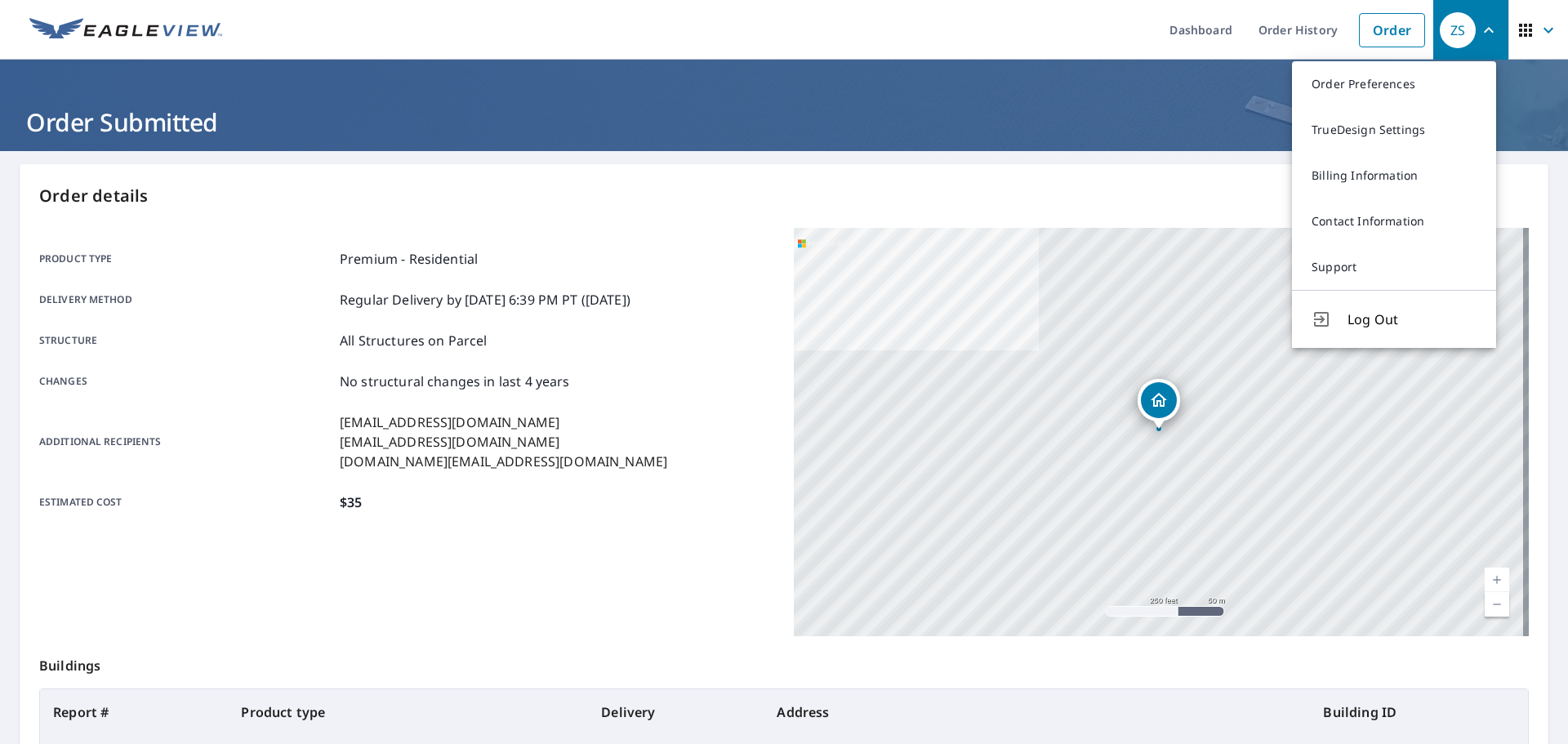
drag, startPoint x: 1335, startPoint y: 323, endPoint x: 1325, endPoint y: 276, distance: 48.1
click at [1335, 323] on button "Log Out" at bounding box center [1394, 319] width 204 height 58
